Goal: Task Accomplishment & Management: Use online tool/utility

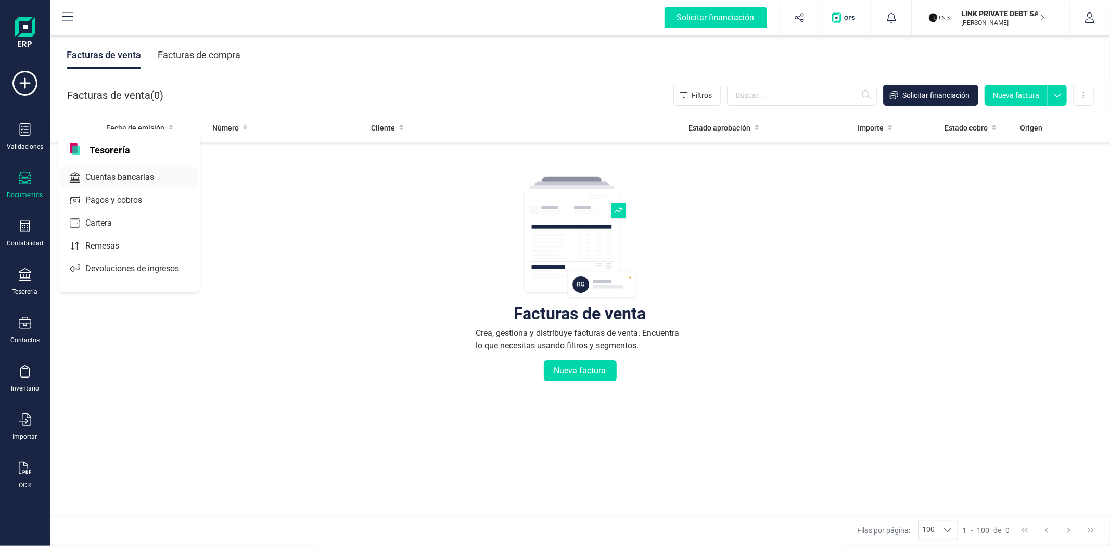
click at [89, 177] on span "Cuentas bancarias" at bounding box center [127, 177] width 92 height 12
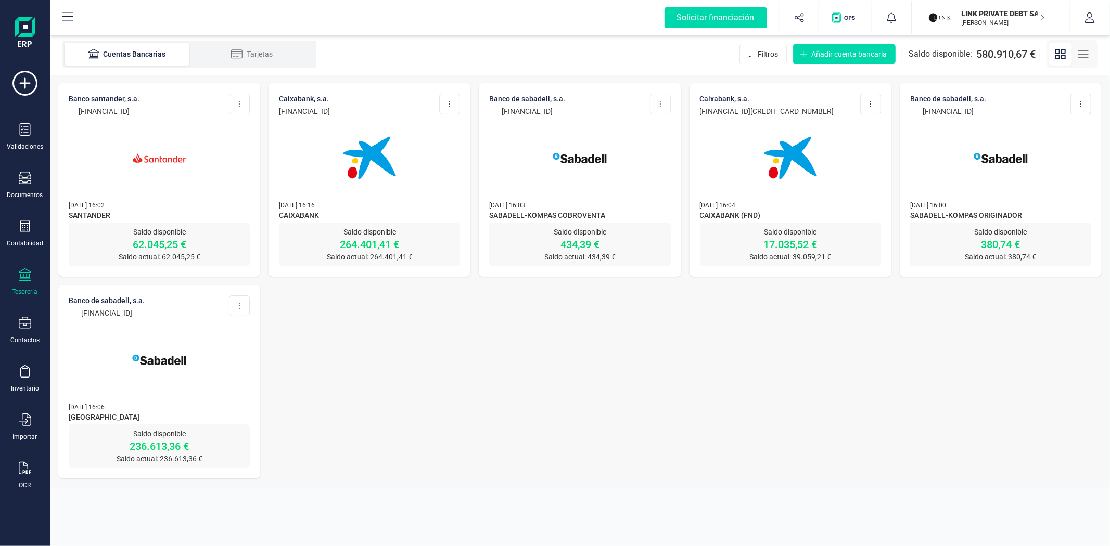
click at [161, 175] on img at bounding box center [159, 157] width 87 height 87
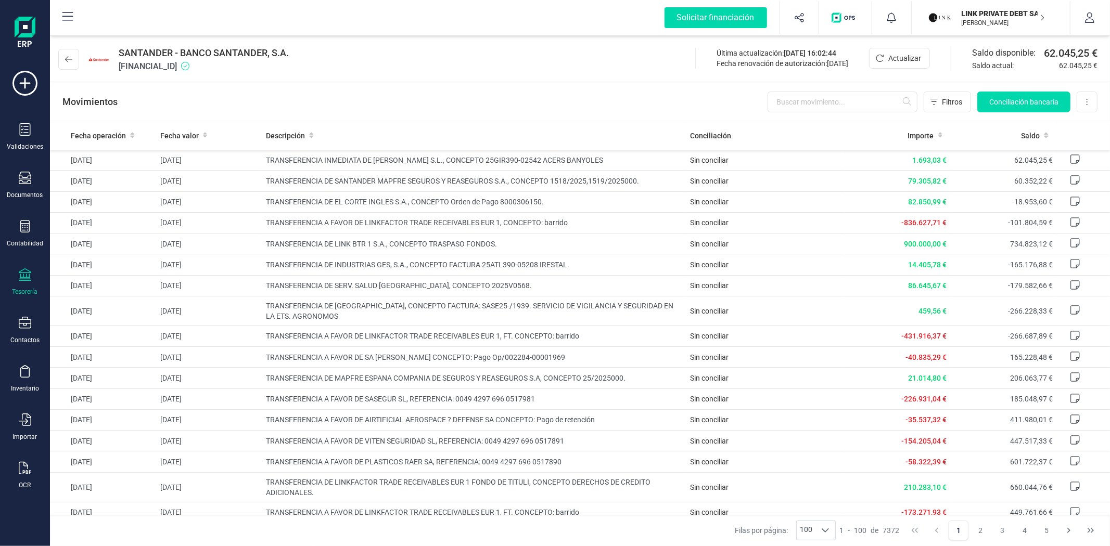
click at [481, 110] on div "Movimientos Filtros Conciliación bancaria Descargar Excel Eliminar cuenta" at bounding box center [580, 101] width 1060 height 37
click at [481, 108] on div "Movimientos Filtros Conciliación bancaria Descargar Excel Eliminar cuenta" at bounding box center [580, 101] width 1060 height 37
click at [480, 92] on div "Movimientos Filtros Conciliación bancaria Descargar Excel Eliminar cuenta" at bounding box center [580, 101] width 1060 height 37
click at [429, 120] on div "Movimientos Filtros Conciliación bancaria Descargar Excel Eliminar cuenta" at bounding box center [580, 101] width 1060 height 37
click at [409, 65] on div "SANTANDER - BANCO SANTANDER, S.A. [FINANCIAL_ID] Última actualización: [DATE] 1…" at bounding box center [580, 57] width 1060 height 48
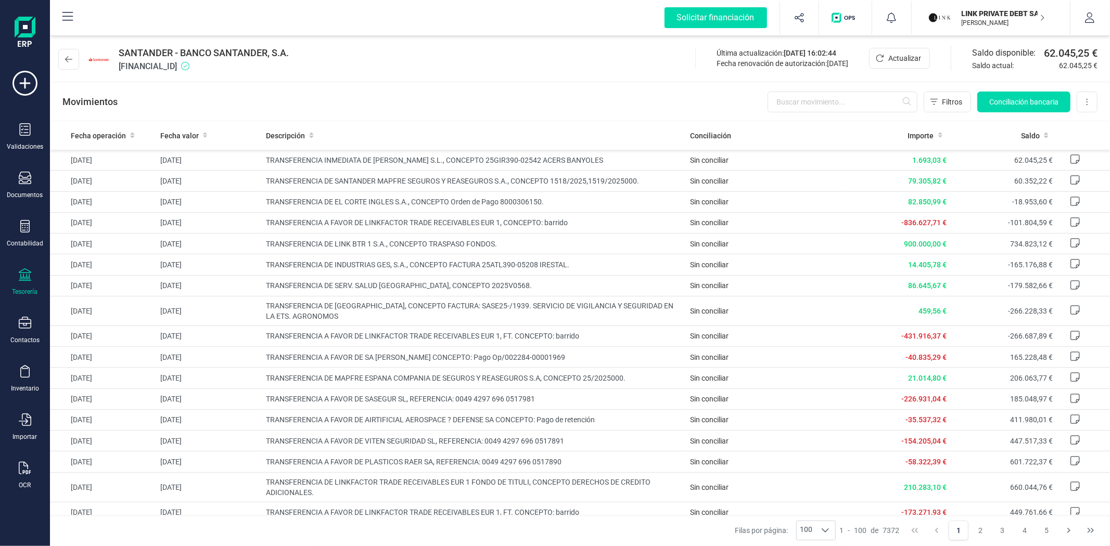
click at [20, 284] on div "Tesorería" at bounding box center [25, 282] width 42 height 28
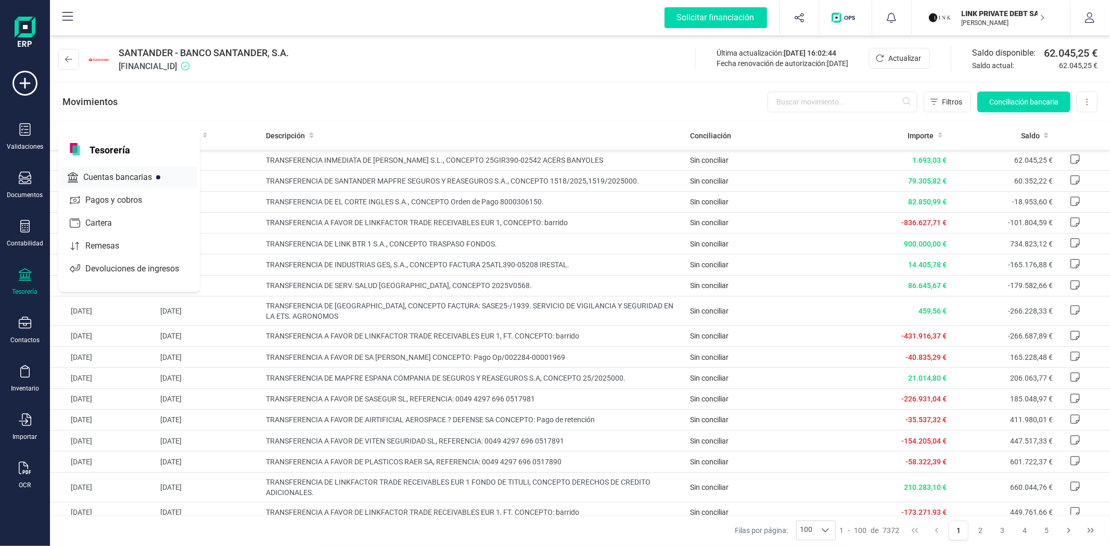
click at [121, 181] on span "Cuentas bancarias" at bounding box center [125, 177] width 92 height 12
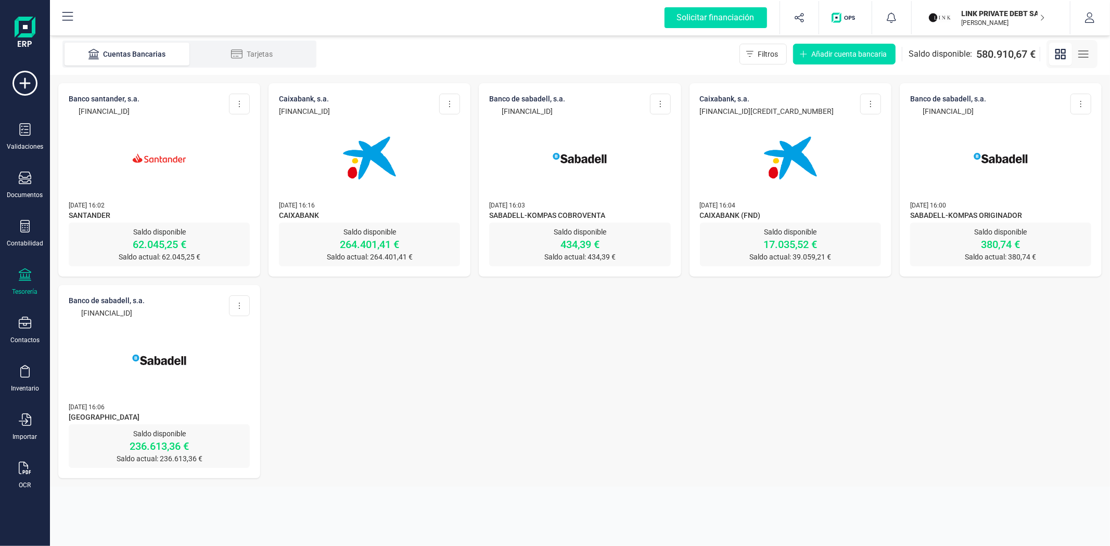
click at [316, 143] on div at bounding box center [369, 152] width 181 height 71
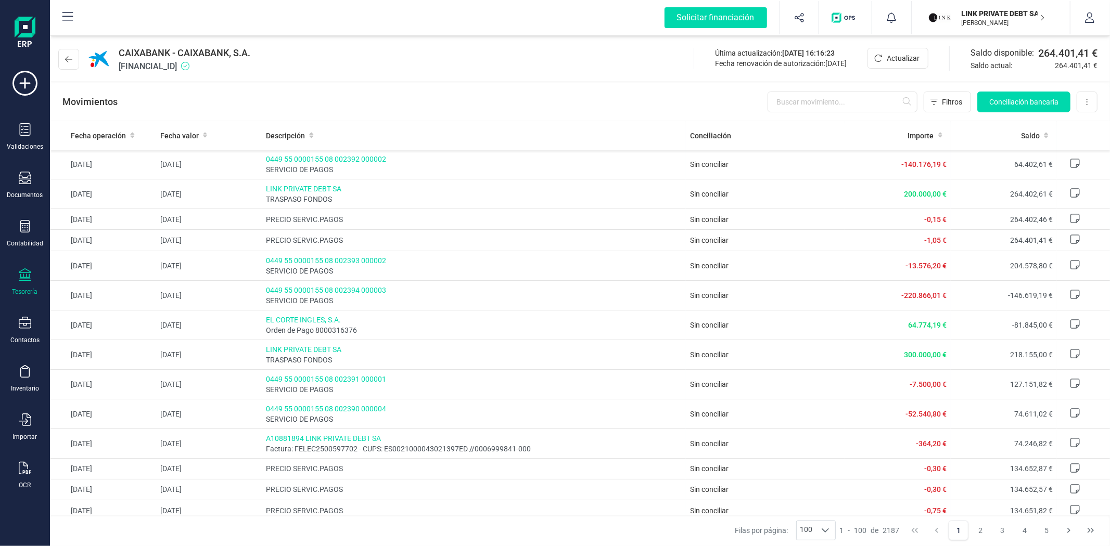
click at [356, 83] on div "Movimientos Filtros Conciliación bancaria Descargar Excel Eliminar cuenta" at bounding box center [580, 101] width 1060 height 37
